Goal: Navigation & Orientation: Find specific page/section

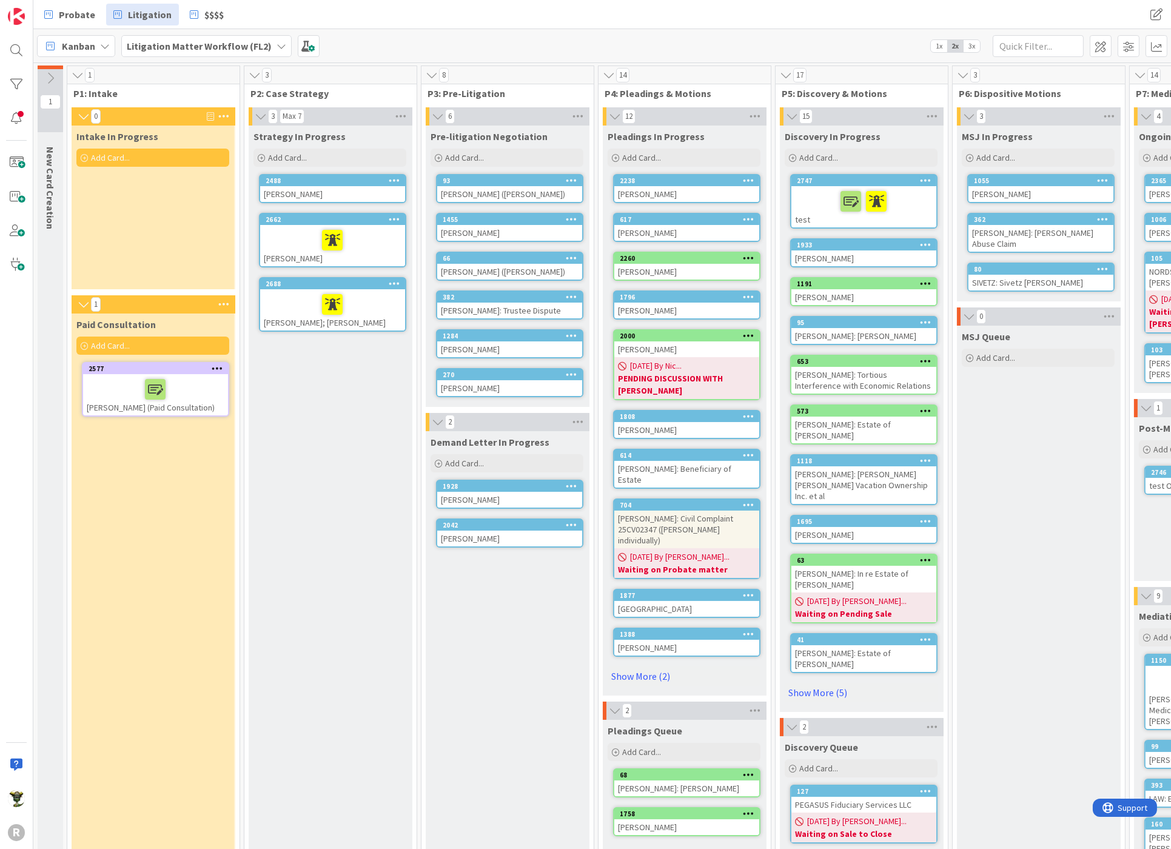
click at [198, 36] on div "Litigation Matter Workflow (FL2)" at bounding box center [206, 46] width 170 height 22
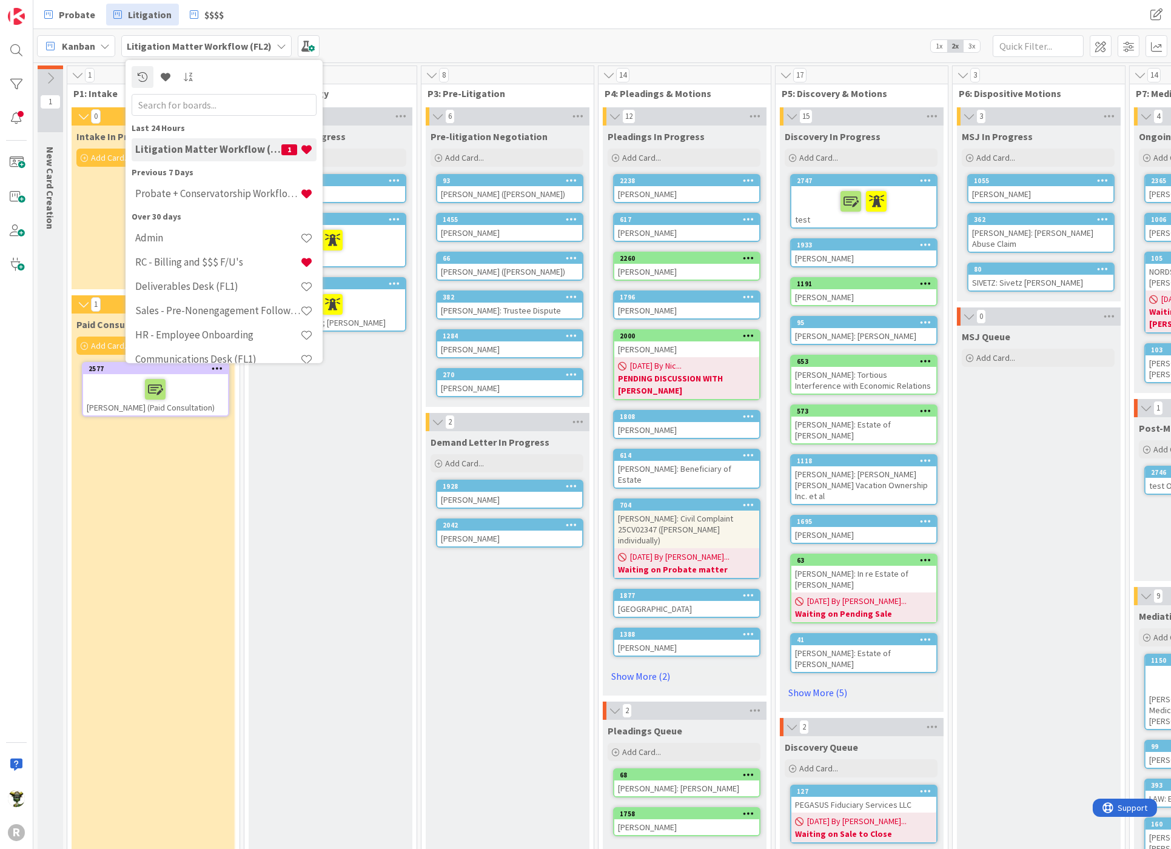
click at [90, 50] on span "Kanban" at bounding box center [78, 46] width 33 height 15
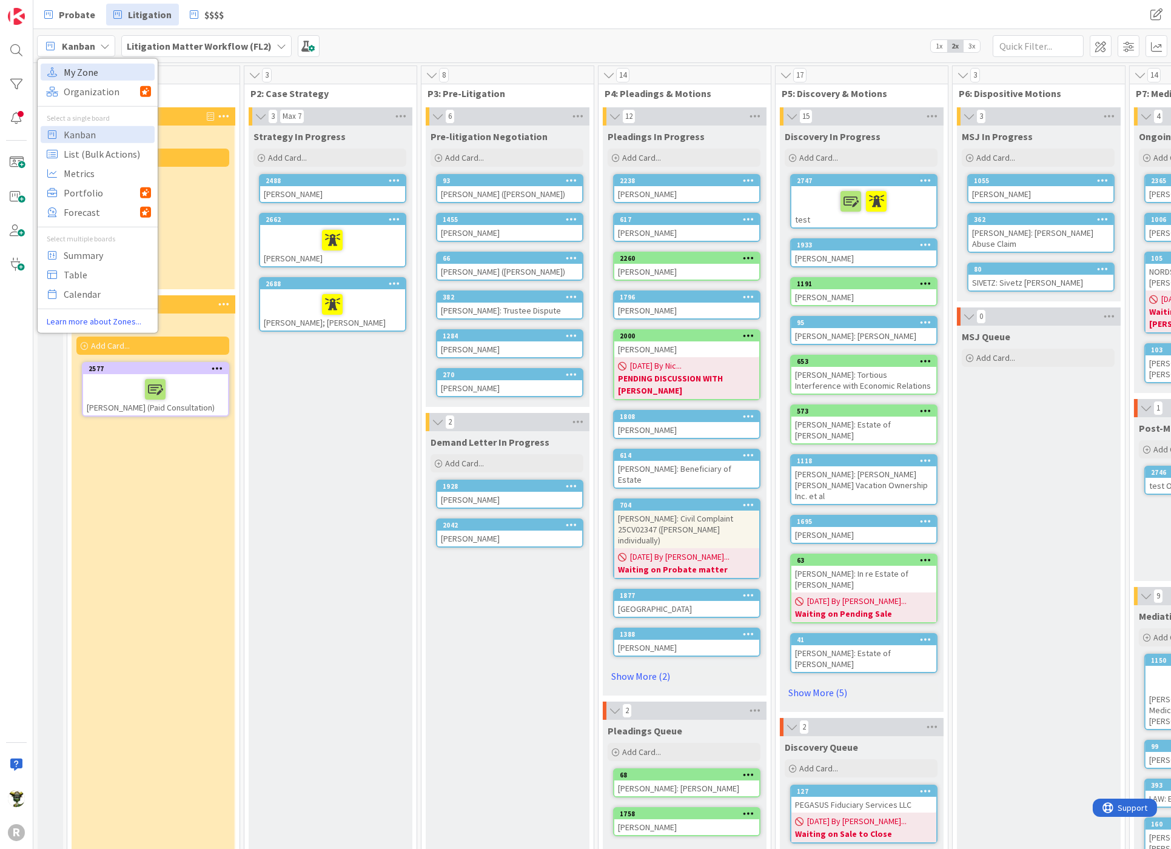
click at [86, 75] on span "My Zone" at bounding box center [107, 71] width 87 height 18
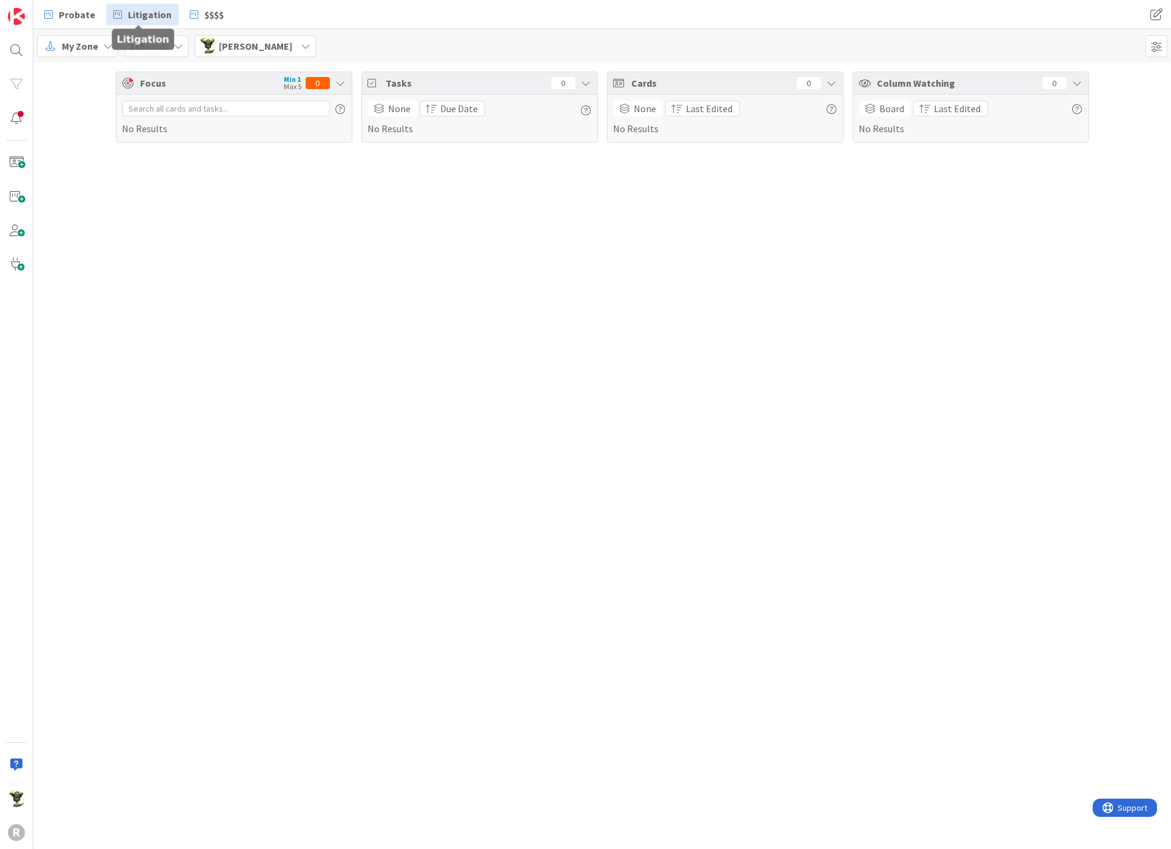
click at [146, 6] on link "Litigation" at bounding box center [142, 15] width 73 height 22
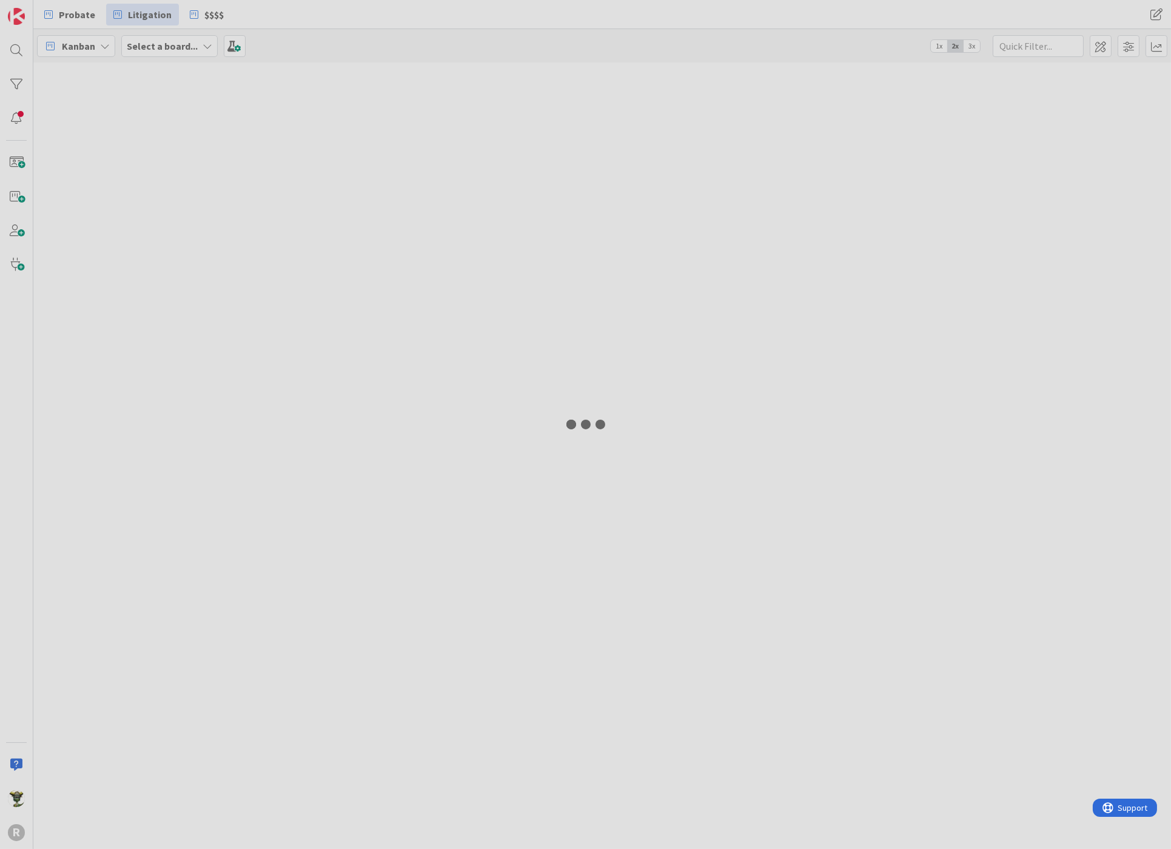
click at [89, 44] on div at bounding box center [585, 424] width 1171 height 849
